Goal: Check status: Check status

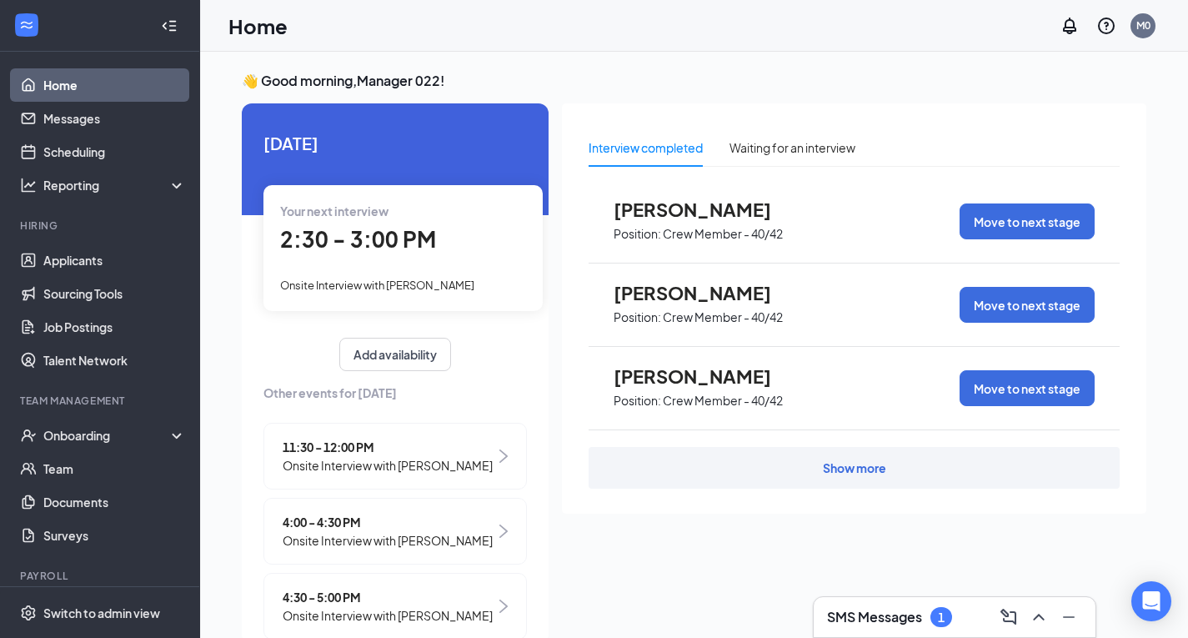
click at [858, 615] on h3 "SMS Messages" at bounding box center [874, 617] width 95 height 18
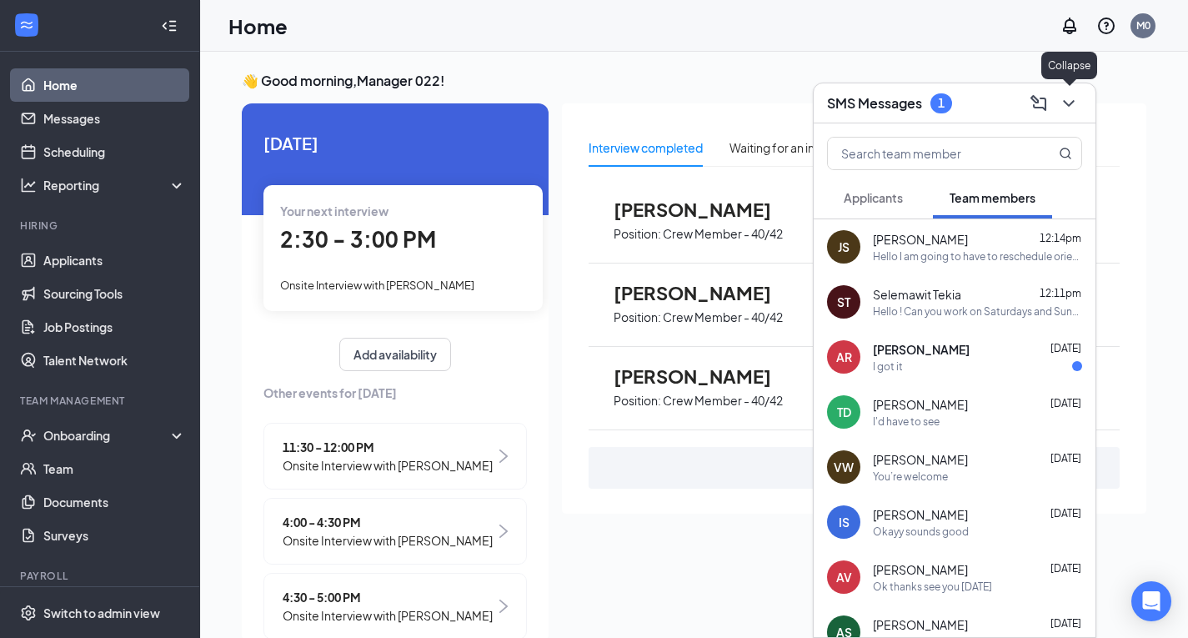
click at [1060, 101] on icon "ChevronDown" at bounding box center [1069, 103] width 20 height 20
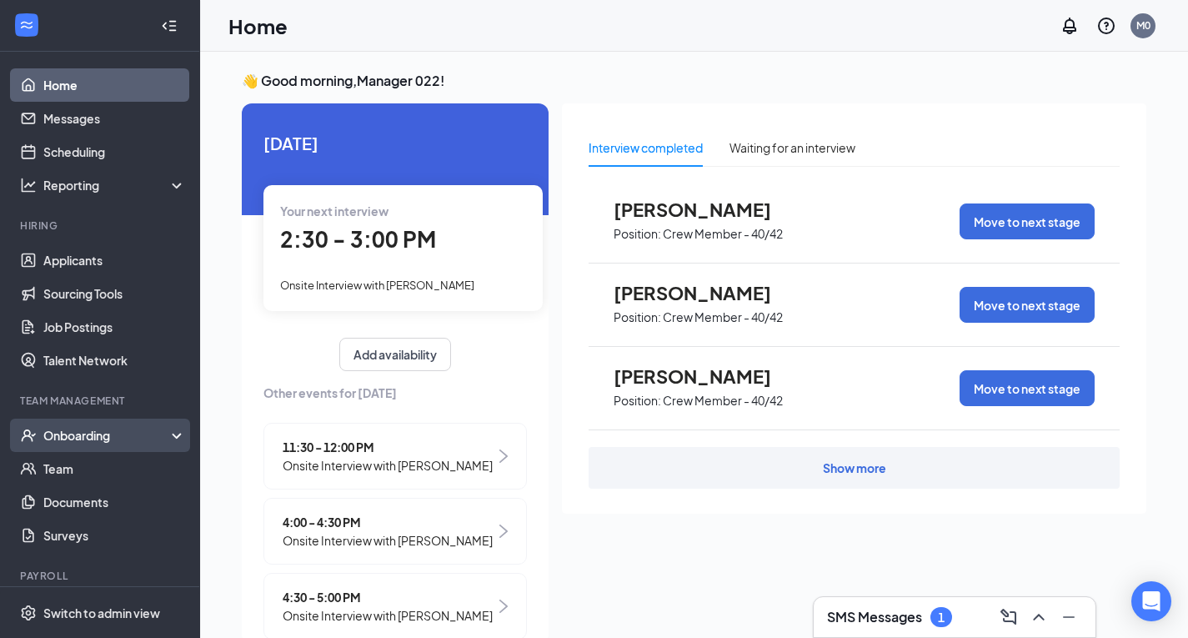
click at [88, 436] on div "Onboarding" at bounding box center [107, 435] width 128 height 17
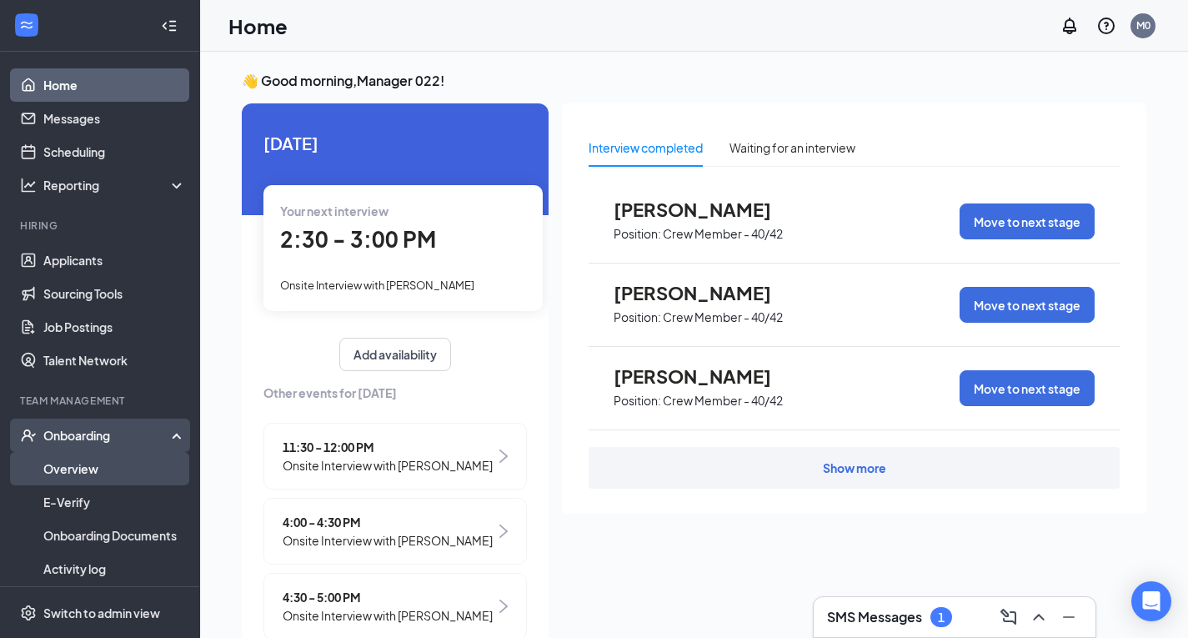
click at [70, 464] on link "Overview" at bounding box center [114, 468] width 143 height 33
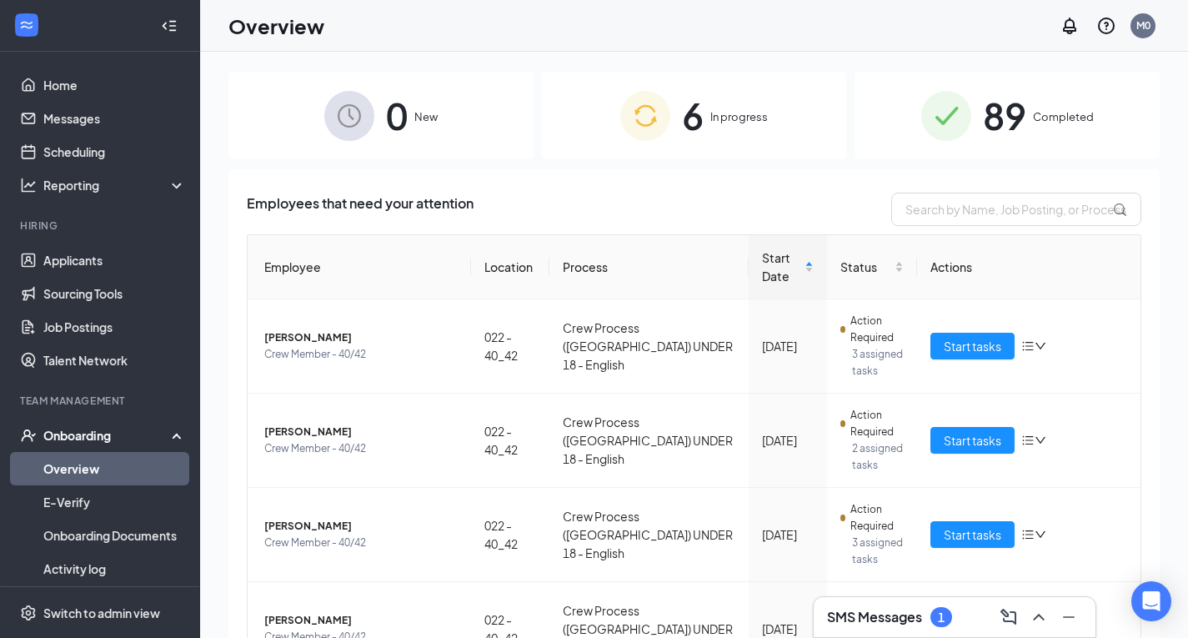
click at [718, 121] on span "In progress" at bounding box center [740, 116] width 58 height 17
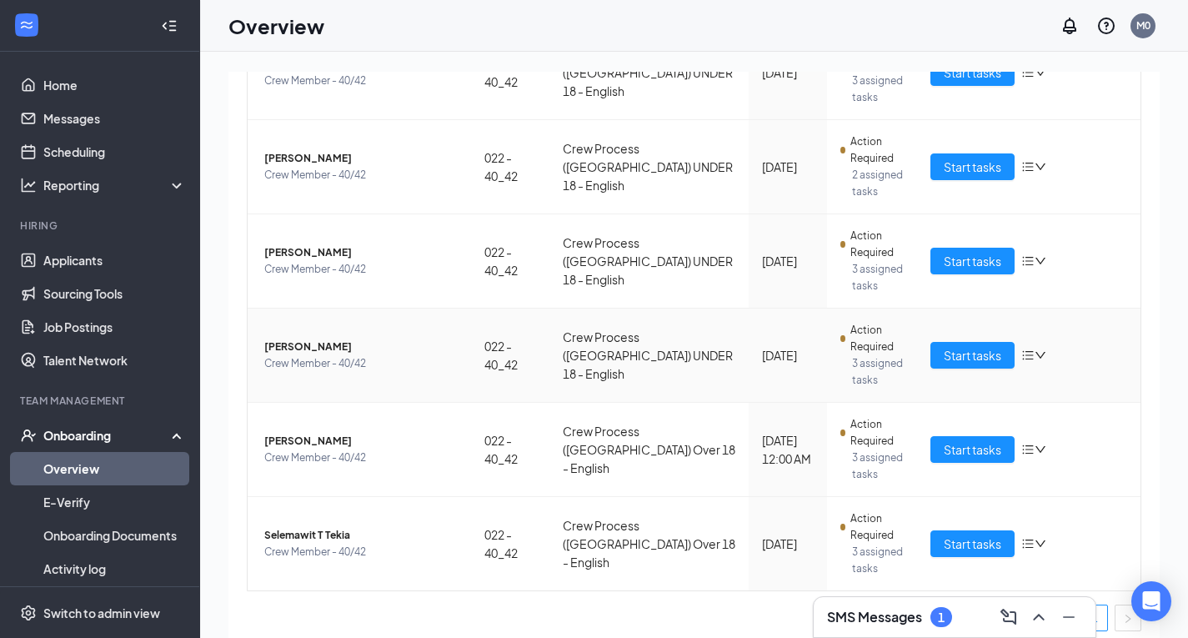
scroll to position [284, 0]
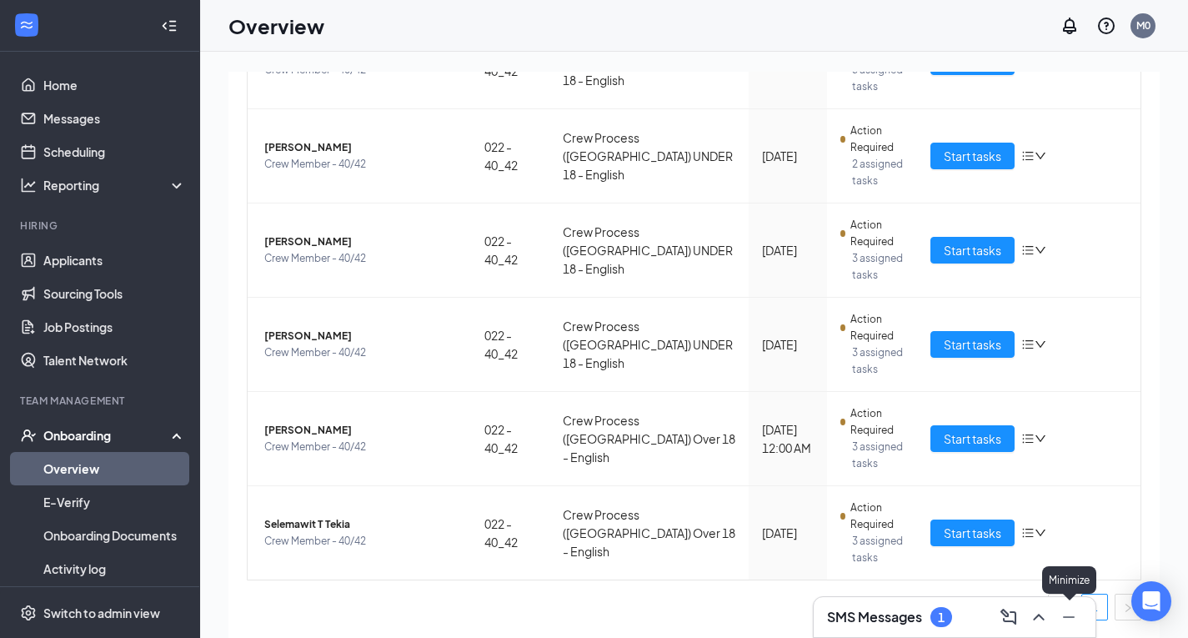
click at [1070, 615] on icon "Minimize" at bounding box center [1069, 617] width 20 height 20
click at [308, 147] on span "[PERSON_NAME]" at bounding box center [360, 147] width 193 height 17
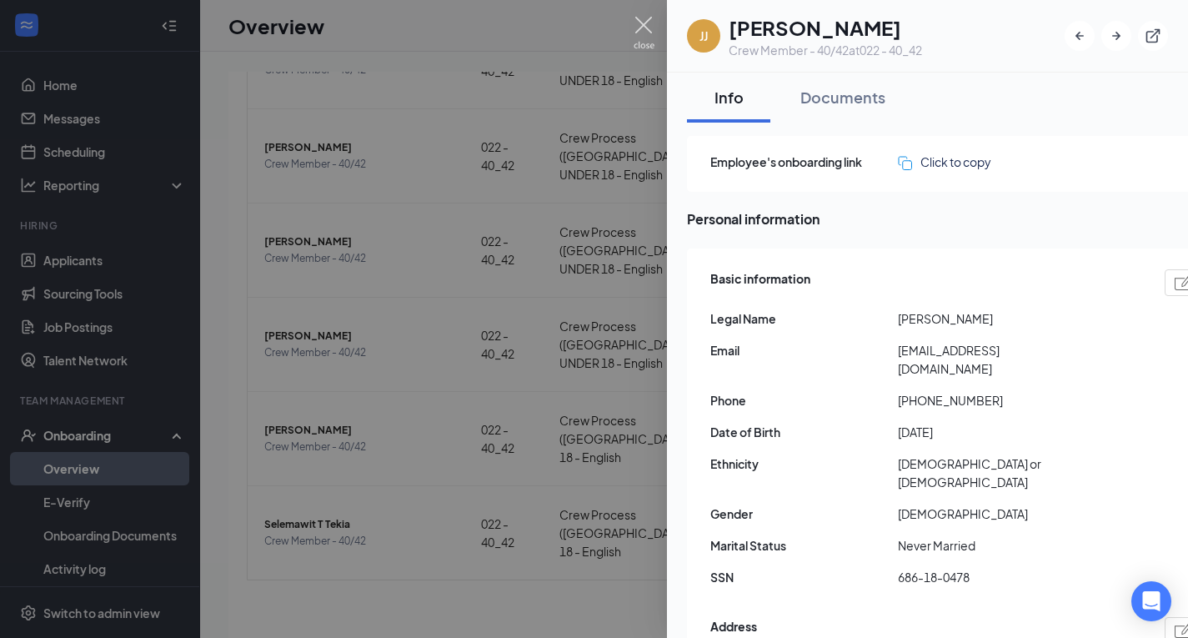
click at [645, 21] on img at bounding box center [644, 33] width 21 height 33
